Goal: Task Accomplishment & Management: Use online tool/utility

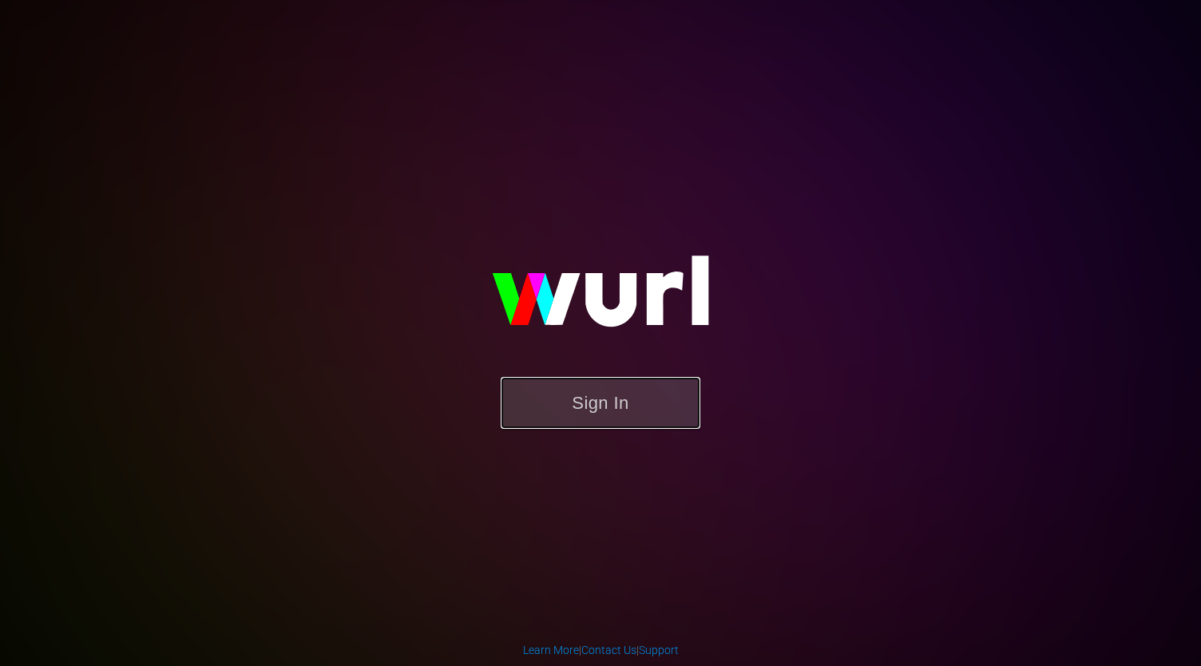
drag, startPoint x: 510, startPoint y: 379, endPoint x: 514, endPoint y: 368, distance: 11.6
click at [511, 370] on div "Sign In" at bounding box center [600, 332] width 367 height 255
click at [603, 413] on button "Sign In" at bounding box center [601, 403] width 200 height 52
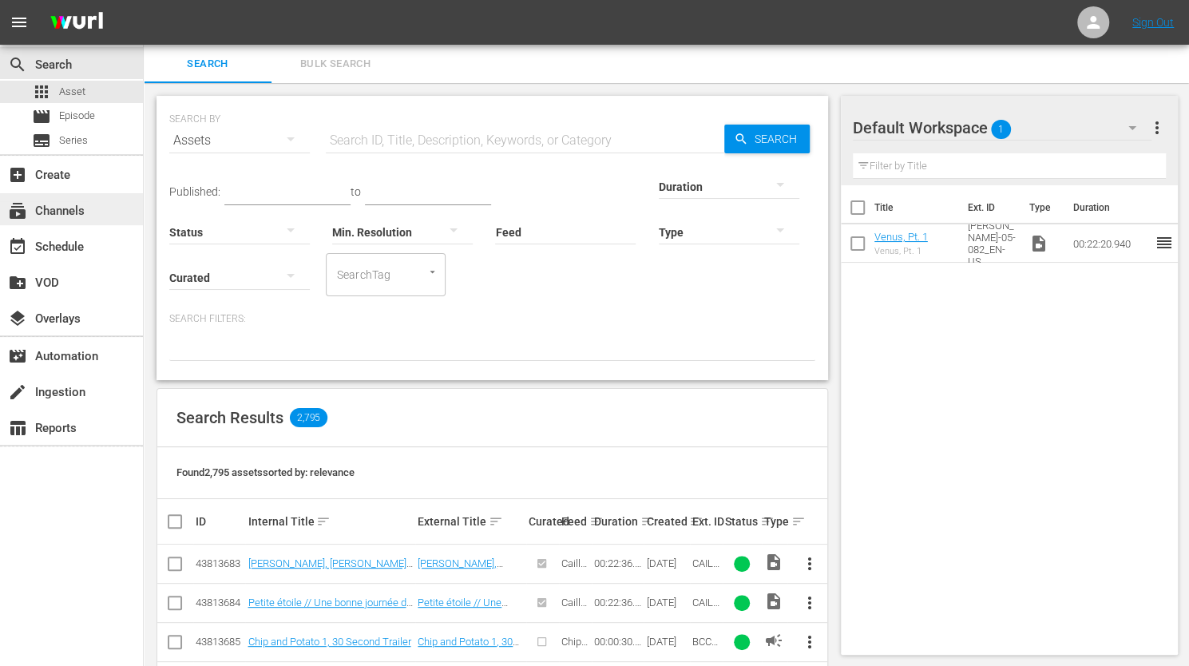
click at [69, 207] on div "subscriptions Channels" at bounding box center [44, 208] width 89 height 14
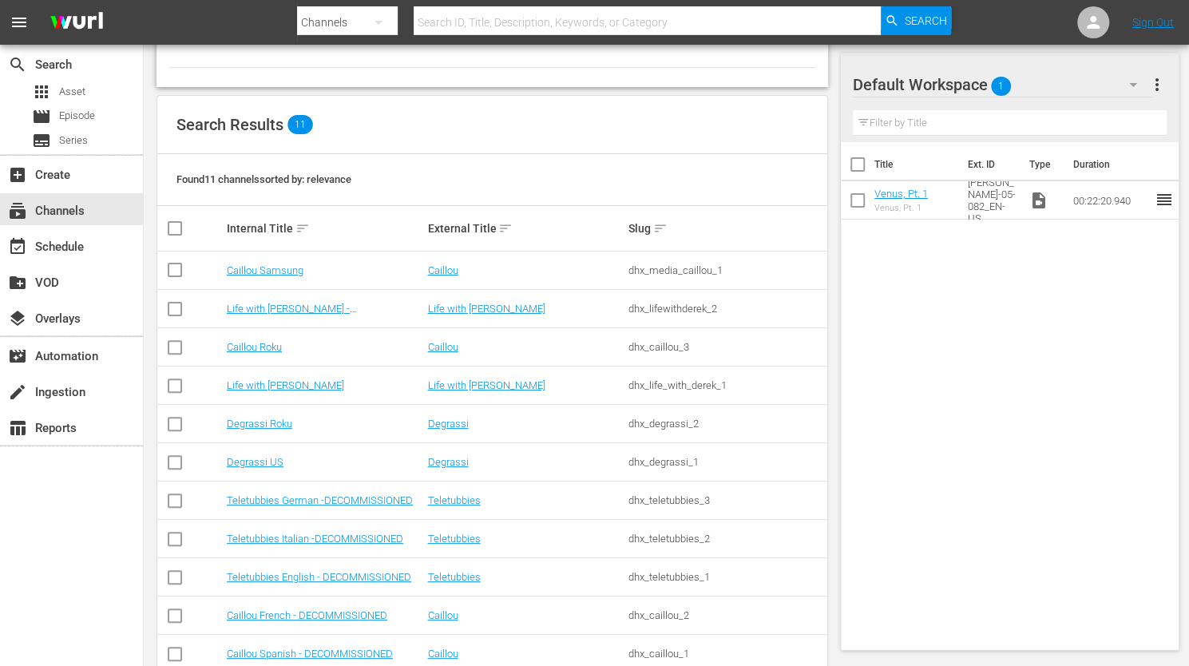
scroll to position [153, 0]
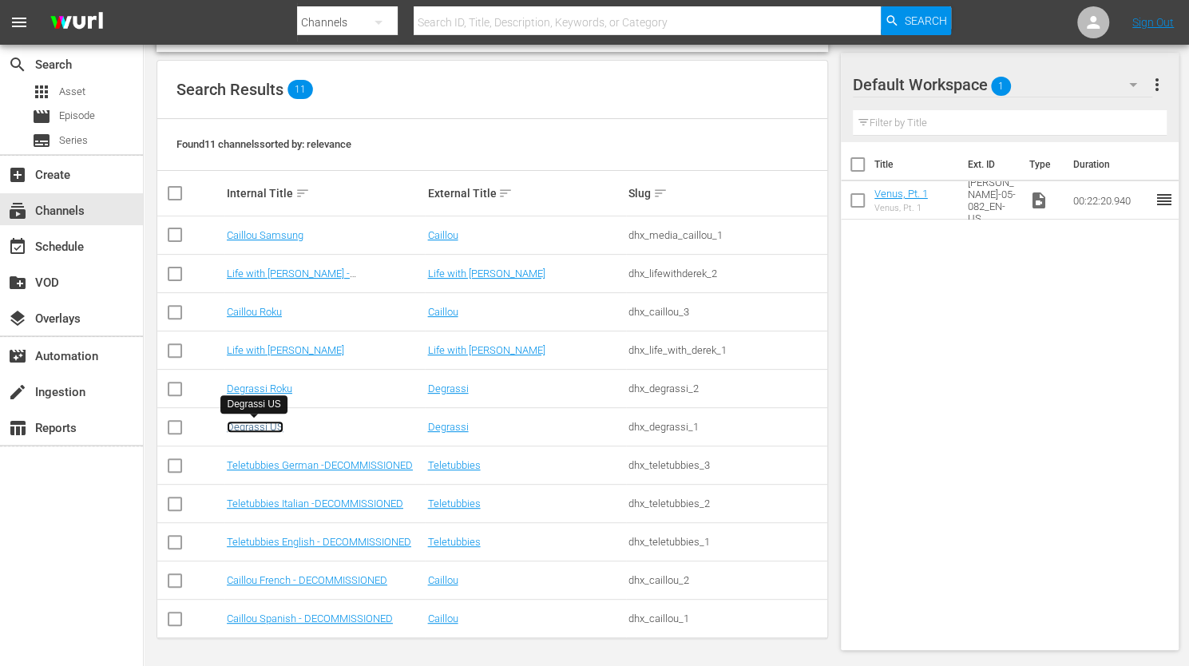
click at [265, 429] on link "Degrassi US" at bounding box center [255, 427] width 57 height 12
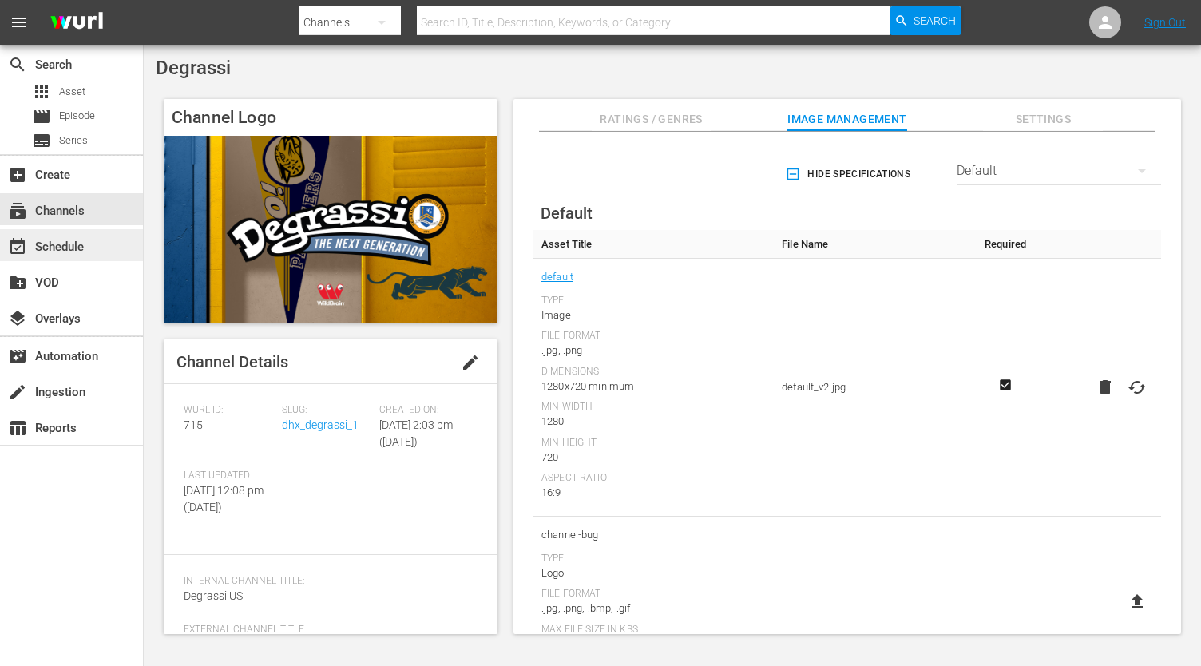
click at [60, 248] on div "event_available Schedule" at bounding box center [44, 244] width 89 height 14
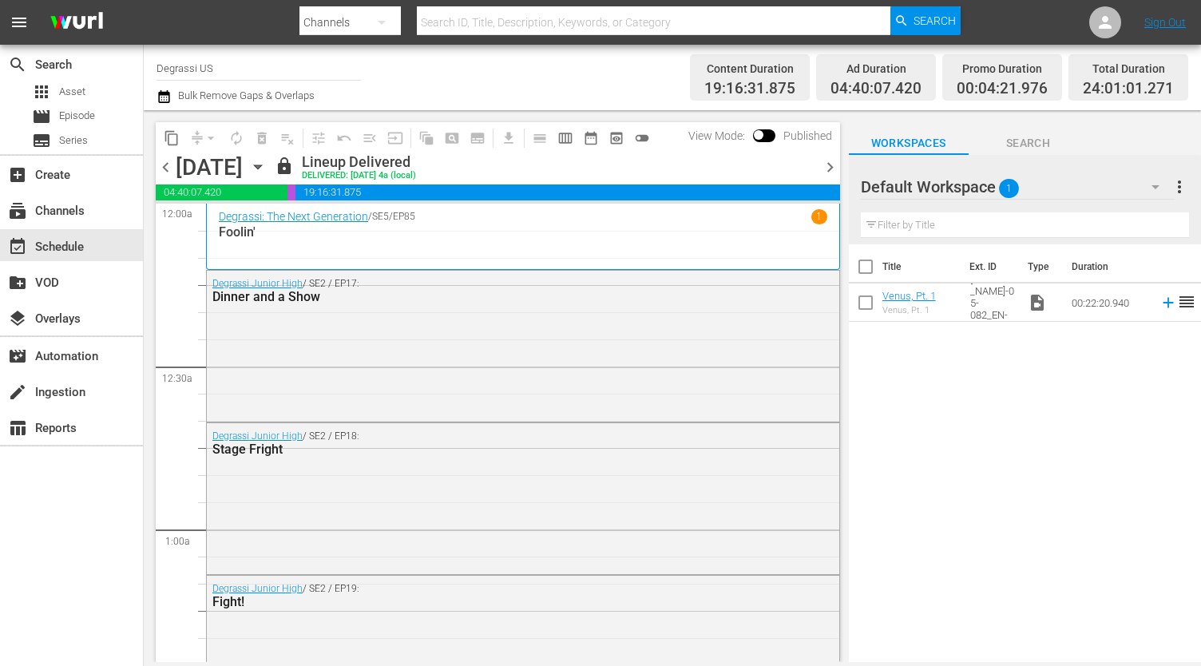
click at [828, 169] on span "chevron_right" at bounding box center [830, 167] width 20 height 20
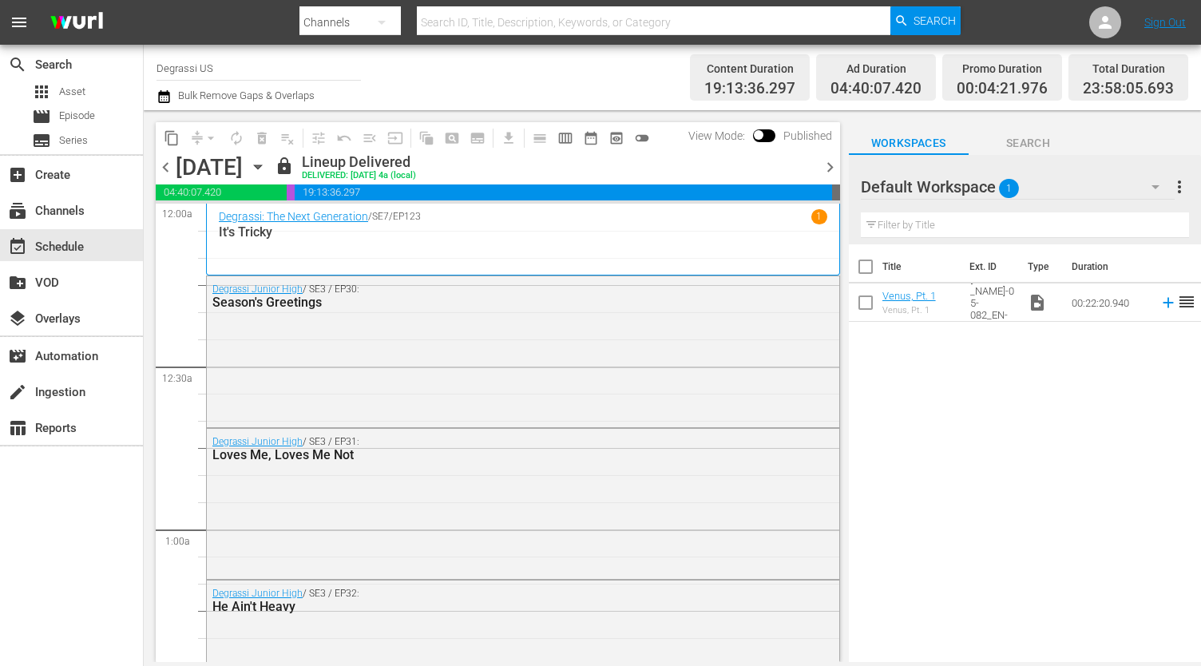
click at [832, 171] on span "chevron_right" at bounding box center [830, 167] width 20 height 20
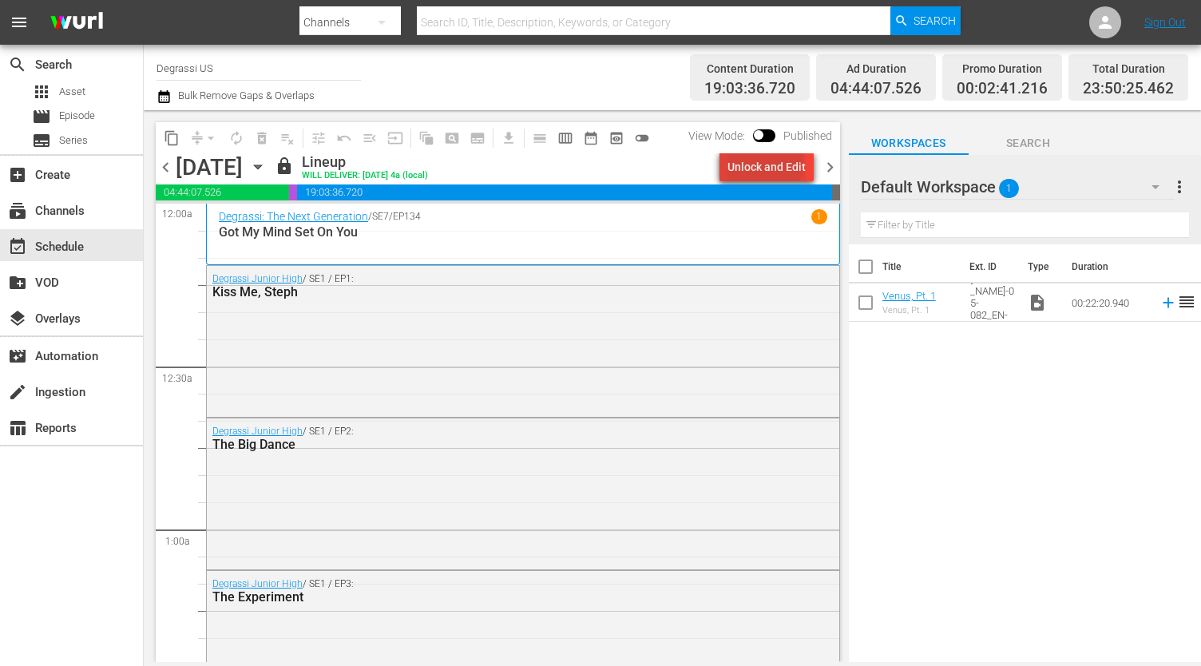
click at [768, 164] on div "Unlock and Edit" at bounding box center [767, 167] width 78 height 29
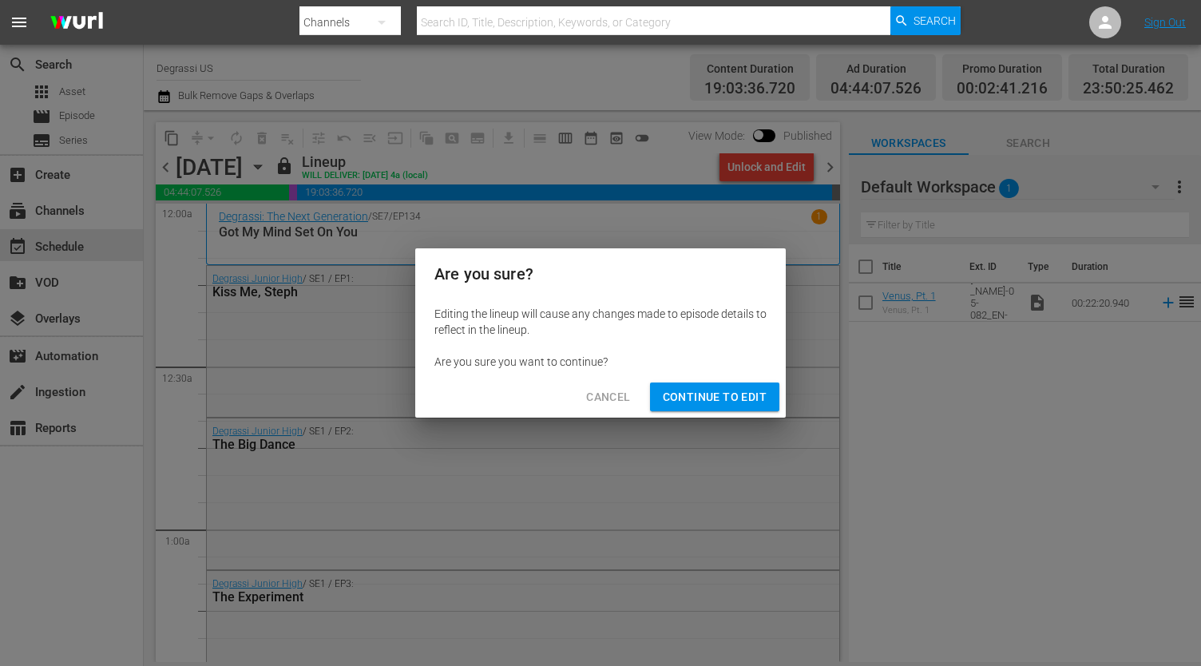
click at [734, 399] on span "Continue to Edit" at bounding box center [715, 397] width 104 height 20
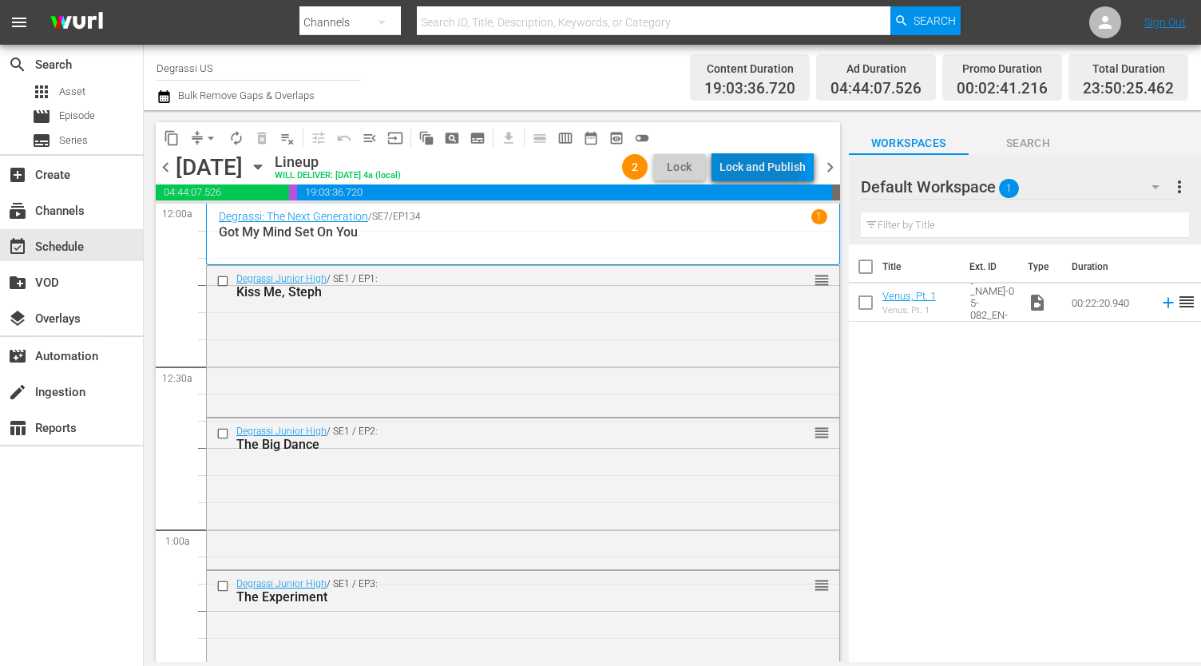
click at [762, 158] on div "Lock and Publish" at bounding box center [763, 167] width 86 height 29
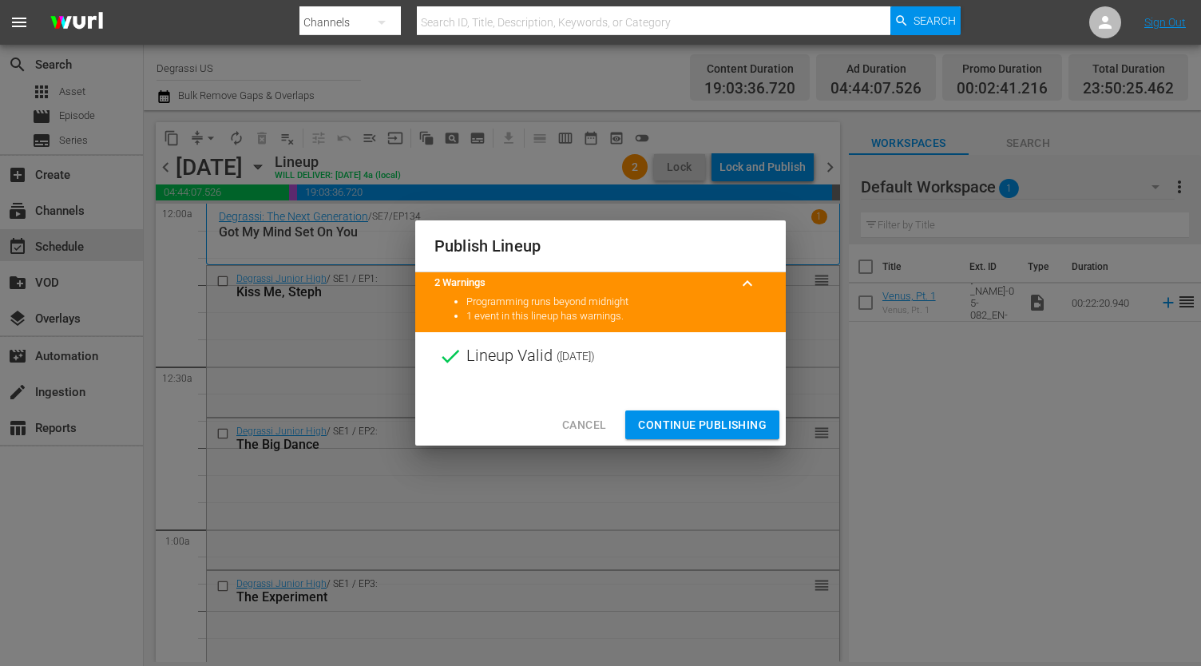
click at [700, 430] on span "Continue Publishing" at bounding box center [702, 425] width 129 height 20
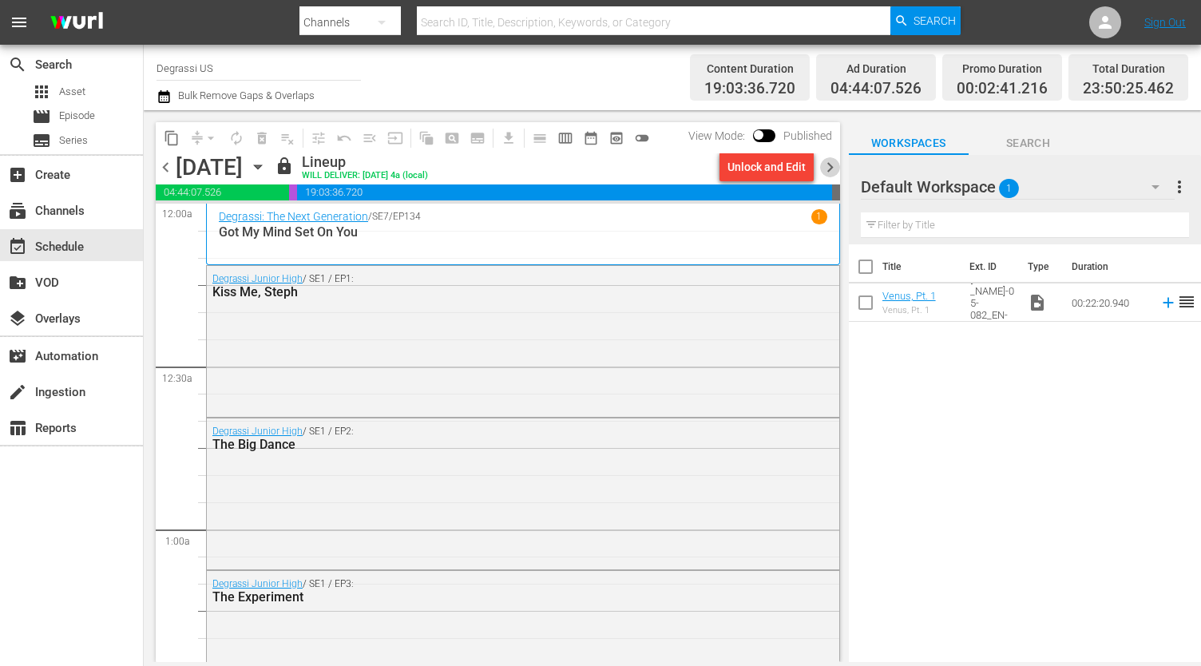
click at [831, 169] on span "chevron_right" at bounding box center [830, 167] width 20 height 20
